Goal: Entertainment & Leisure: Consume media (video, audio)

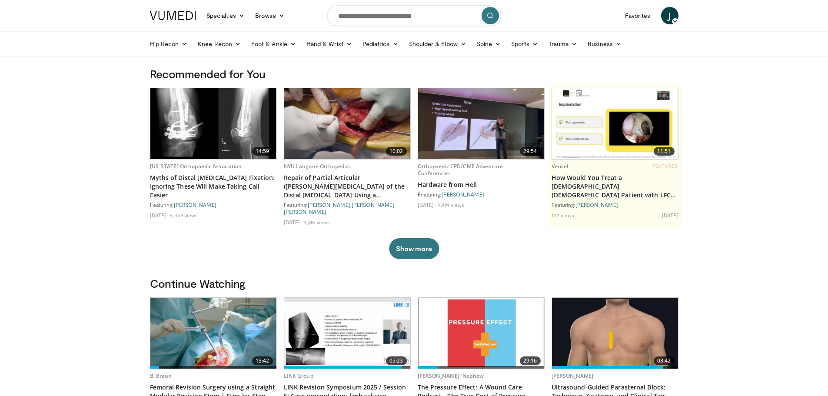
click at [493, 135] on img at bounding box center [481, 123] width 126 height 71
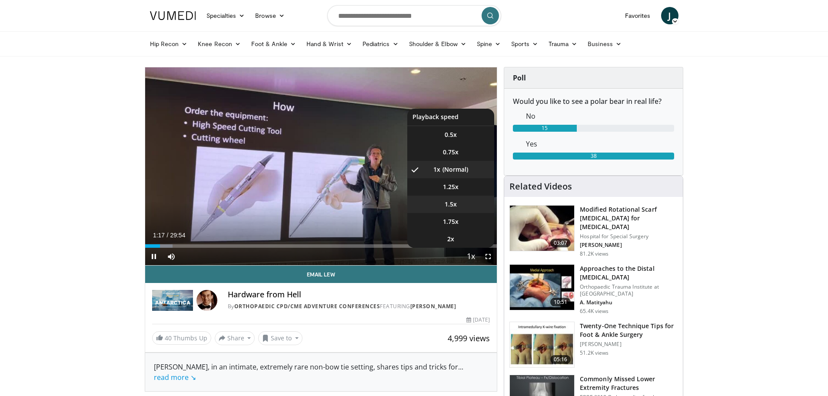
click at [458, 207] on li "1.5x" at bounding box center [450, 204] width 87 height 17
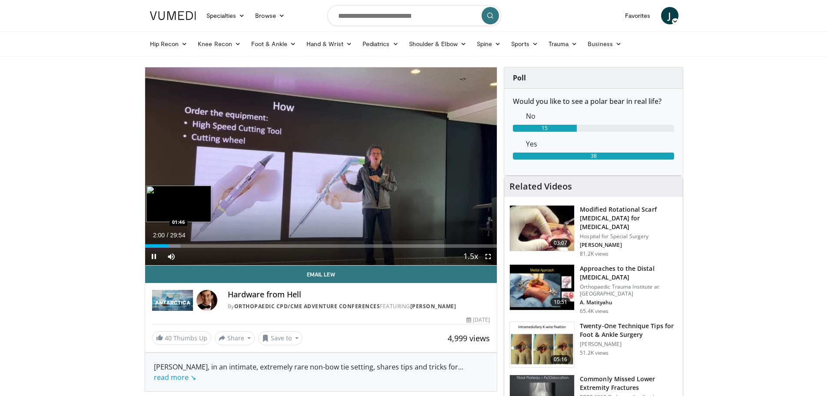
click at [166, 247] on div "Loaded : 10.03% 02:00 01:46" at bounding box center [321, 245] width 352 height 3
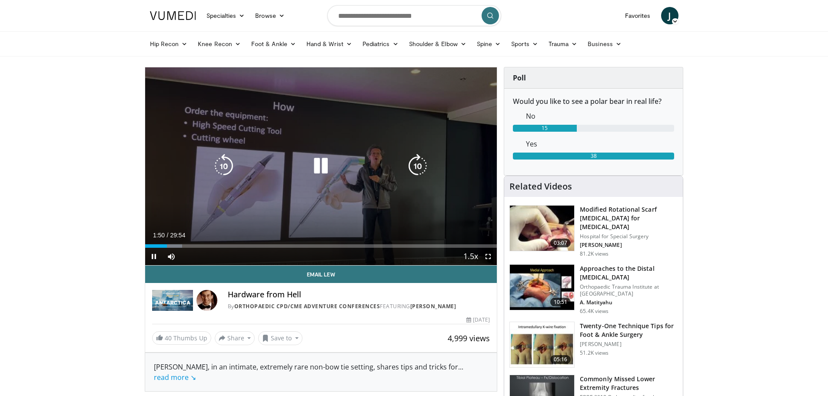
click at [321, 167] on icon "Video Player" at bounding box center [321, 166] width 24 height 24
click at [316, 162] on icon "Video Player" at bounding box center [321, 166] width 24 height 24
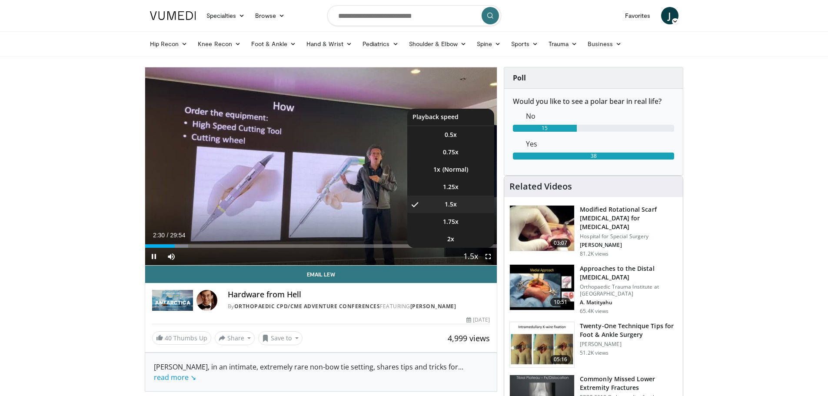
click at [473, 253] on span "Video Player" at bounding box center [471, 256] width 12 height 17
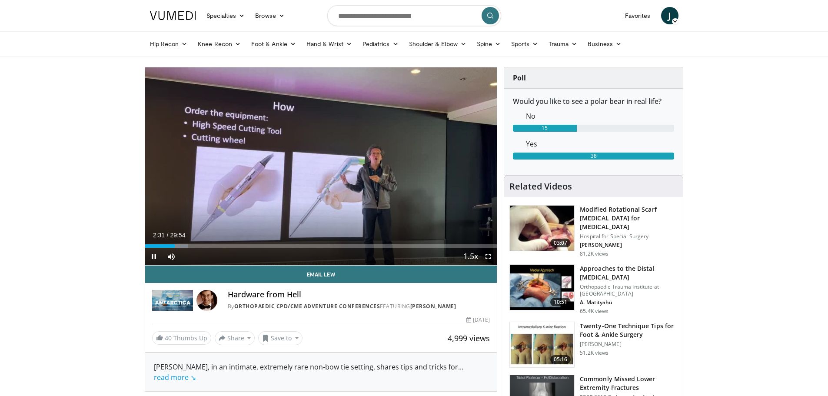
click at [473, 253] on video-js "**********" at bounding box center [321, 166] width 352 height 198
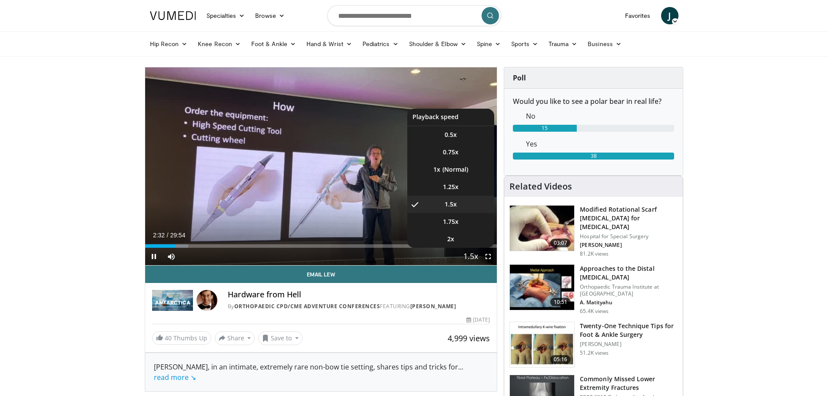
click at [471, 257] on span "Video Player" at bounding box center [471, 256] width 12 height 17
click at [452, 220] on span "1.75x" at bounding box center [451, 221] width 16 height 9
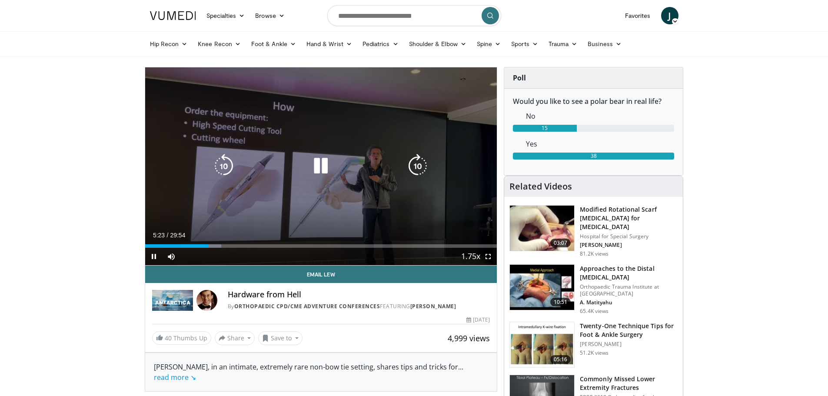
click at [295, 224] on div "10 seconds Tap to unmute" at bounding box center [321, 166] width 352 height 198
